Goal: Use online tool/utility: Use online tool/utility

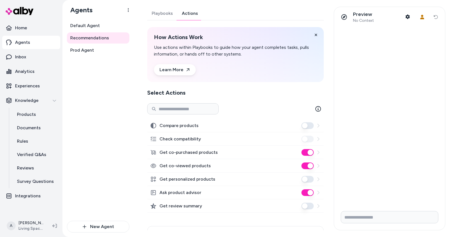
click at [106, 88] on div "Default Agent Recommendations Prod Agent" at bounding box center [98, 120] width 62 height 201
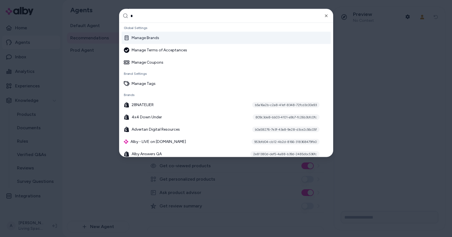
type input "**"
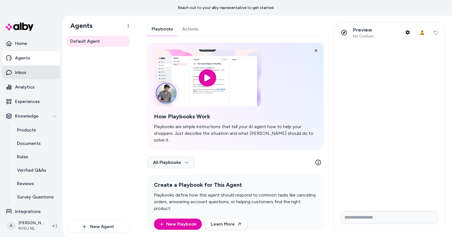
click at [29, 73] on link "Inbox" at bounding box center [31, 72] width 58 height 13
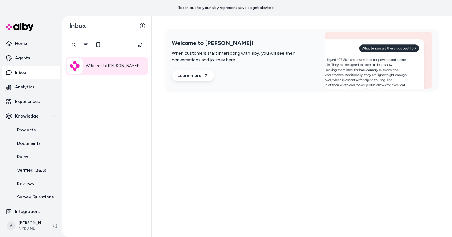
click at [123, 121] on div "Welcome to alby!" at bounding box center [106, 136] width 89 height 201
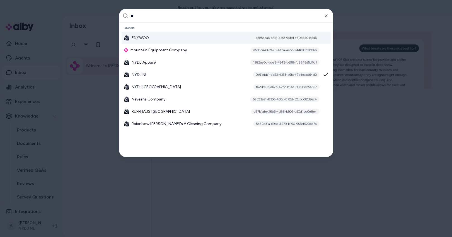
type input "***"
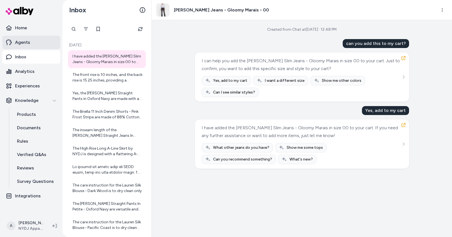
click at [28, 45] on p "Agents" at bounding box center [22, 42] width 15 height 7
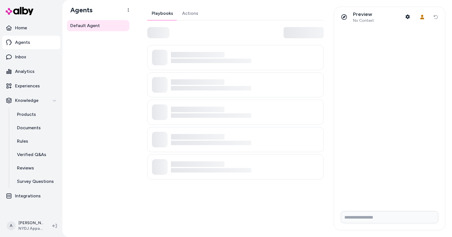
click at [193, 11] on link "Actions" at bounding box center [190, 13] width 25 height 13
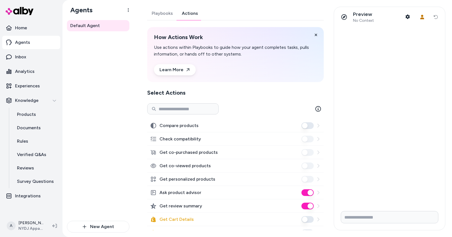
scroll to position [111, 0]
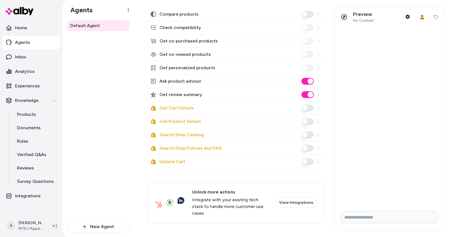
click at [304, 161] on button "Update Cart" at bounding box center [308, 161] width 12 height 7
click at [104, 160] on div "Default Agent" at bounding box center [98, 120] width 62 height 201
click at [24, 56] on p "Inbox" at bounding box center [20, 57] width 11 height 7
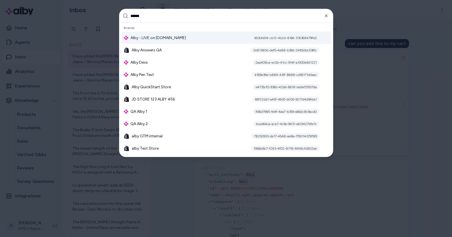
type input "*******"
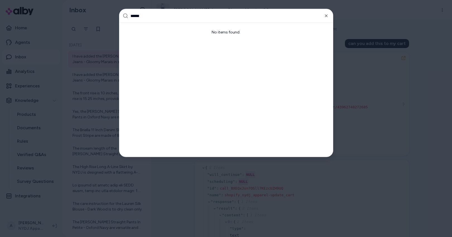
type input "*******"
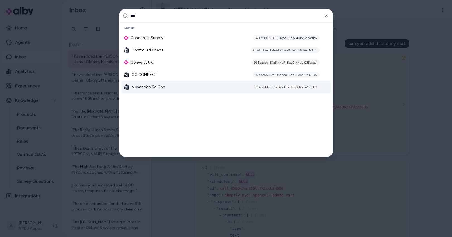
type input "***"
click at [162, 85] on span "albyandco SolCon" at bounding box center [148, 87] width 33 height 6
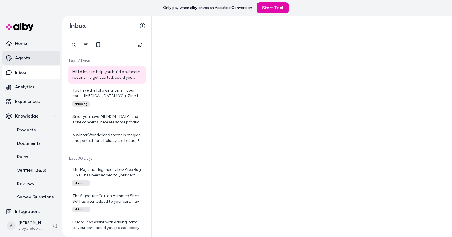
click at [30, 60] on link "Agents" at bounding box center [31, 57] width 58 height 13
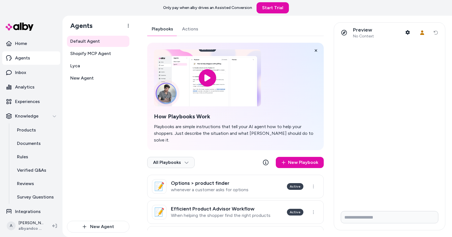
click at [191, 28] on link "Actions" at bounding box center [190, 28] width 25 height 13
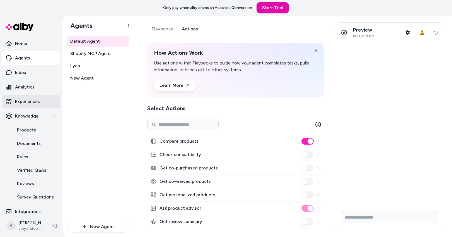
click at [32, 99] on p "Experiences" at bounding box center [27, 101] width 25 height 7
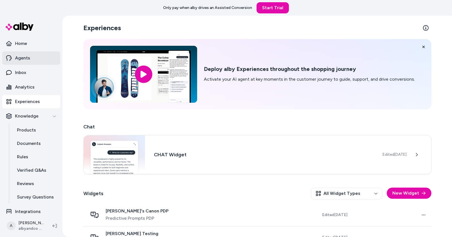
click at [31, 58] on link "Agents" at bounding box center [31, 57] width 58 height 13
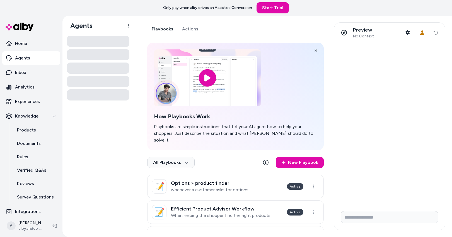
click at [37, 60] on link "Agents" at bounding box center [31, 57] width 58 height 13
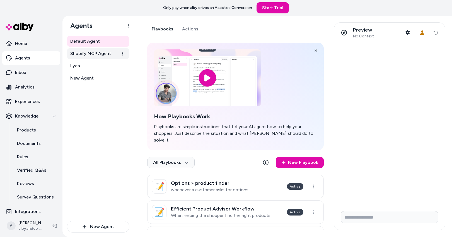
click at [94, 54] on span "Shopify MCP Agent" at bounding box center [90, 53] width 41 height 7
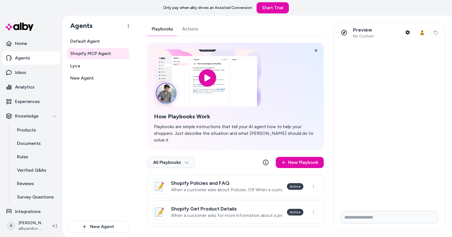
click at [187, 29] on link "Actions" at bounding box center [190, 28] width 25 height 13
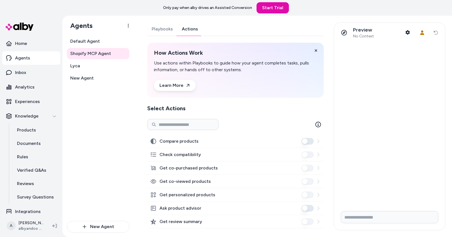
scroll to position [127, 0]
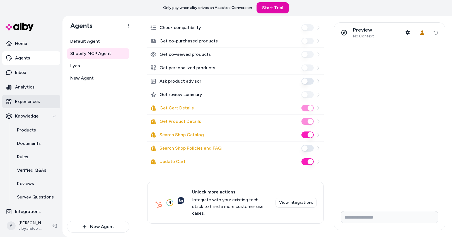
click at [34, 102] on p "Experiences" at bounding box center [27, 101] width 25 height 7
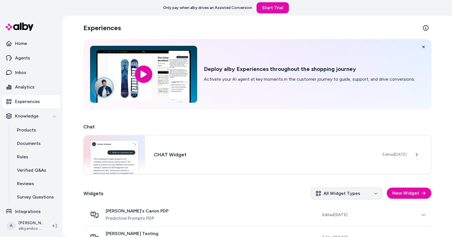
click at [371, 196] on html "Only pay when alby drives an Assisted Conversion Start Trial Home Agents Inbox …" at bounding box center [226, 118] width 452 height 237
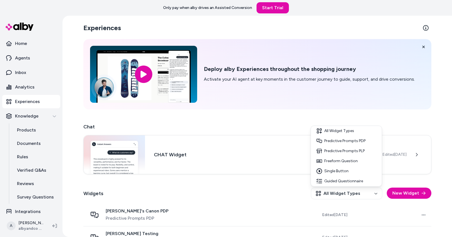
click at [198, 193] on html "Only pay when alby drives an Assisted Conversion Start Trial Home Agents Inbox …" at bounding box center [226, 118] width 452 height 237
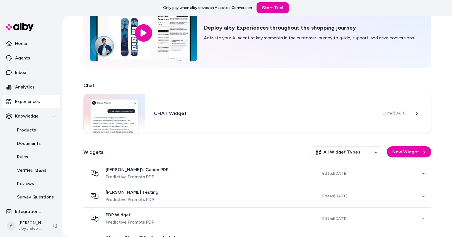
scroll to position [45, 0]
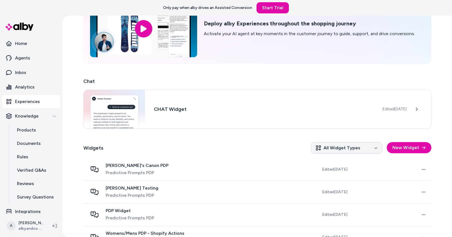
click at [373, 144] on html "Only pay when alby drives an Assisted Conversion Start Trial Home Agents Inbox …" at bounding box center [226, 118] width 452 height 237
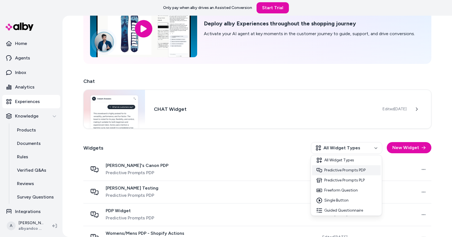
click at [369, 169] on div "Predictive Prompts PDP" at bounding box center [346, 170] width 69 height 10
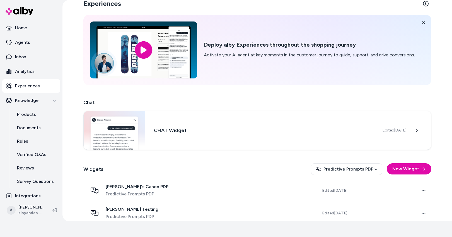
scroll to position [61, 0]
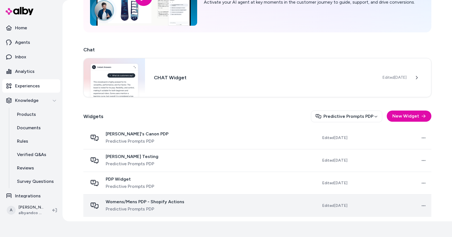
click at [249, 203] on td at bounding box center [247, 205] width 79 height 23
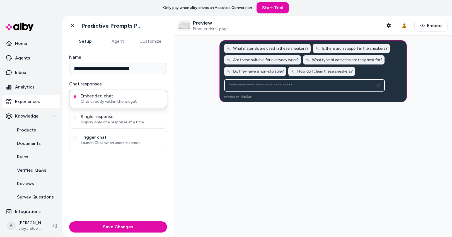
click at [123, 42] on button "Agent" at bounding box center [118, 41] width 32 height 11
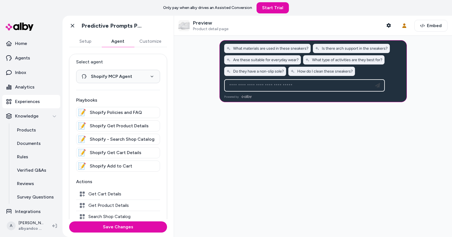
click at [259, 86] on input at bounding box center [299, 85] width 146 height 7
click at [235, 85] on input at bounding box center [299, 85] width 146 height 7
type input "**********"
click at [275, 162] on div at bounding box center [313, 136] width 278 height 201
click at [276, 201] on div at bounding box center [313, 136] width 278 height 201
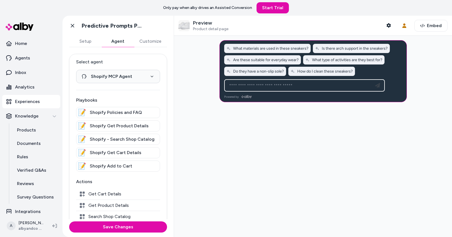
click at [251, 87] on input at bounding box center [299, 85] width 146 height 7
click at [387, 25] on icon "button" at bounding box center [389, 25] width 4 height 4
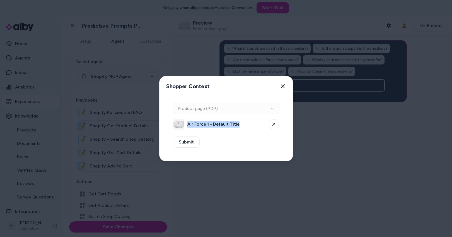
drag, startPoint x: 188, startPoint y: 124, endPoint x: 238, endPoint y: 124, distance: 50.2
click at [238, 124] on span "Air Force 1 - Default Title" at bounding box center [226, 124] width 78 height 7
click at [281, 87] on icon "button" at bounding box center [283, 86] width 4 height 4
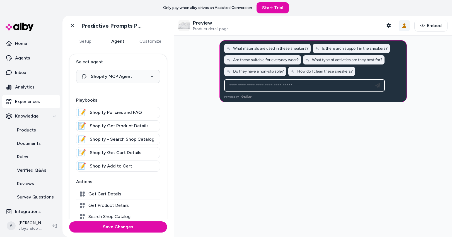
click at [402, 27] on button "User Context" at bounding box center [404, 25] width 11 height 11
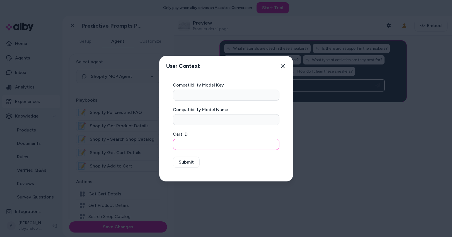
click at [188, 140] on input "Cart ID" at bounding box center [226, 144] width 107 height 11
click at [189, 143] on input "Cart ID" at bounding box center [226, 144] width 107 height 11
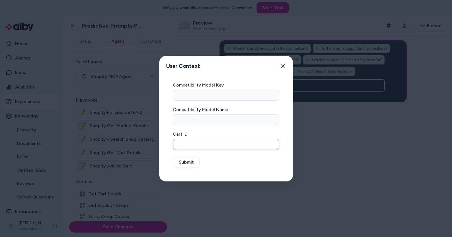
click at [189, 143] on input "Cart ID" at bounding box center [226, 144] width 107 height 11
click at [285, 66] on icon "button" at bounding box center [283, 66] width 4 height 4
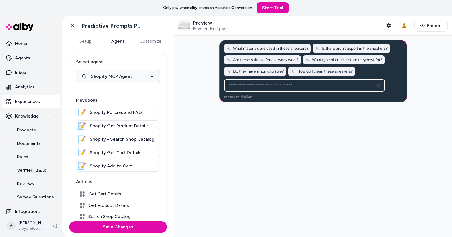
click at [26, 225] on html "**********" at bounding box center [226, 118] width 452 height 237
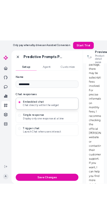
scroll to position [982, 0]
